Goal: Information Seeking & Learning: Learn about a topic

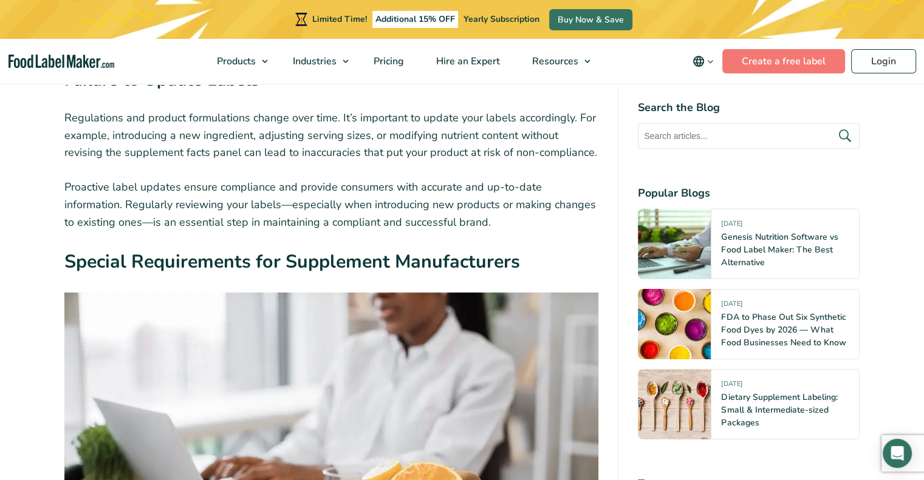
scroll to position [4651, 0]
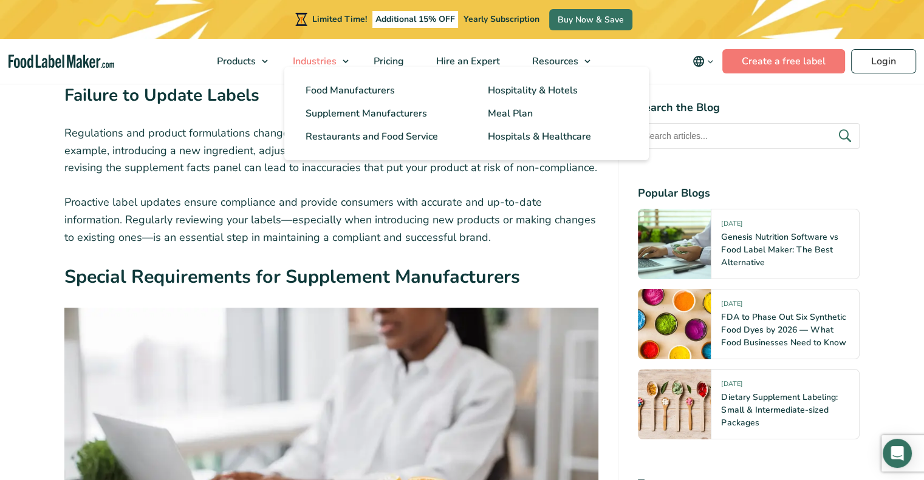
click at [345, 64] on link "Industries" at bounding box center [316, 61] width 78 height 45
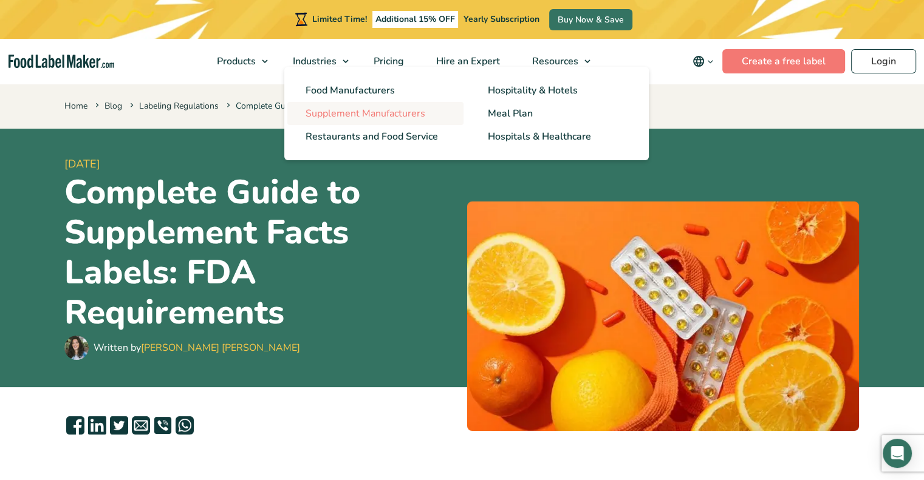
click at [344, 116] on span "Supplement Manufacturers" at bounding box center [365, 113] width 120 height 13
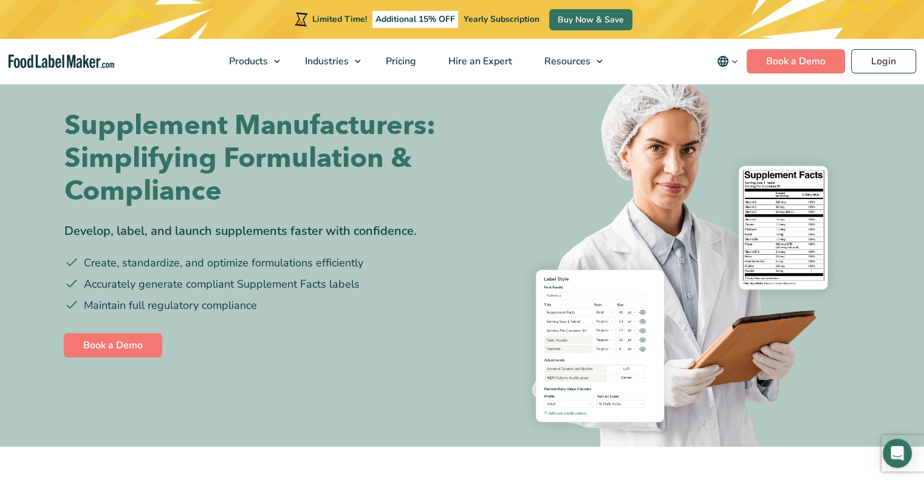
scroll to position [61, 0]
click at [406, 63] on span "Pricing" at bounding box center [399, 61] width 35 height 13
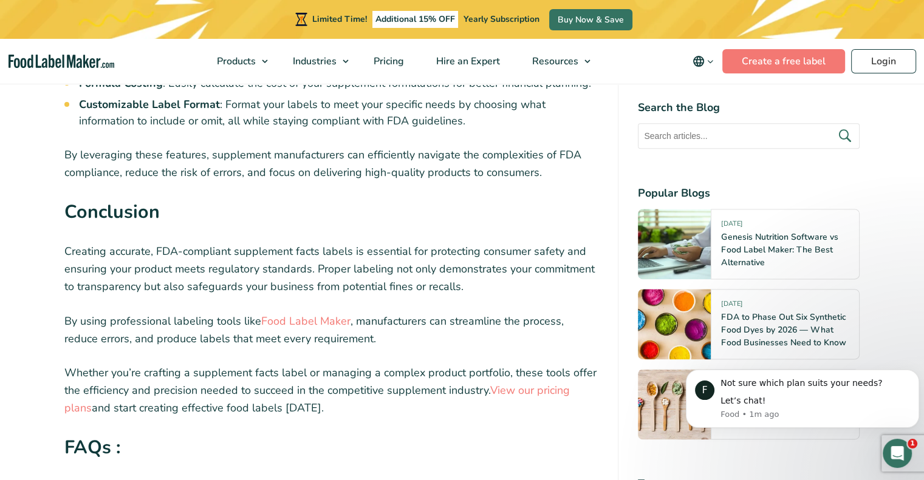
scroll to position [6291, 0]
